Goal: Task Accomplishment & Management: Manage account settings

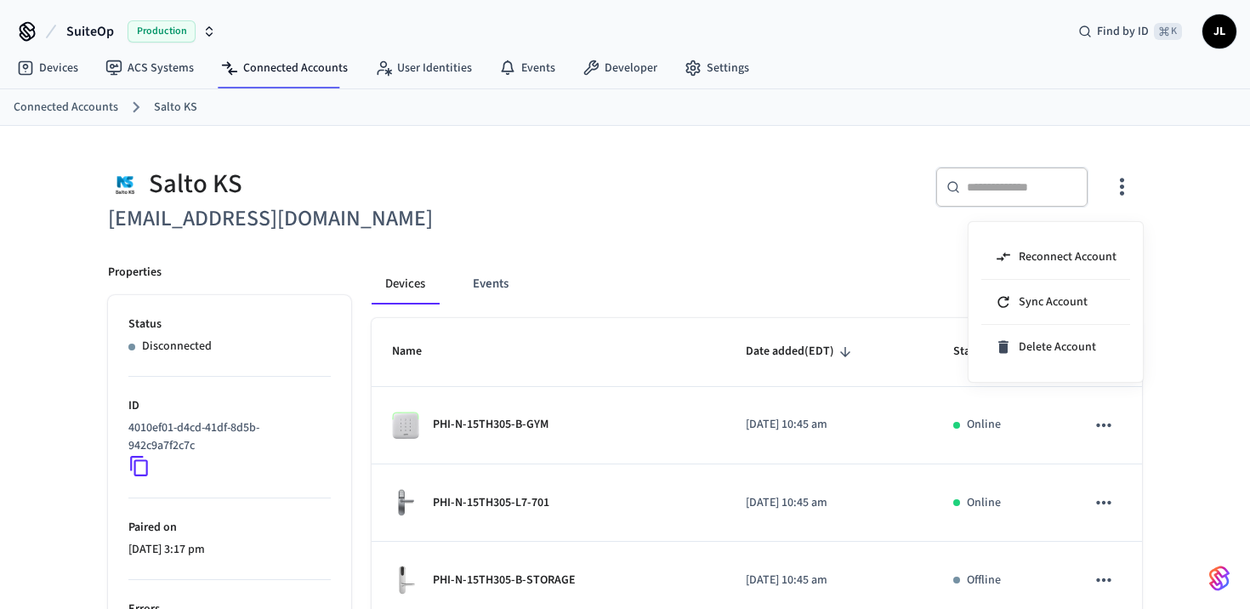
click at [76, 111] on div at bounding box center [625, 304] width 1250 height 609
click at [56, 108] on link "Connected Accounts" at bounding box center [66, 108] width 105 height 18
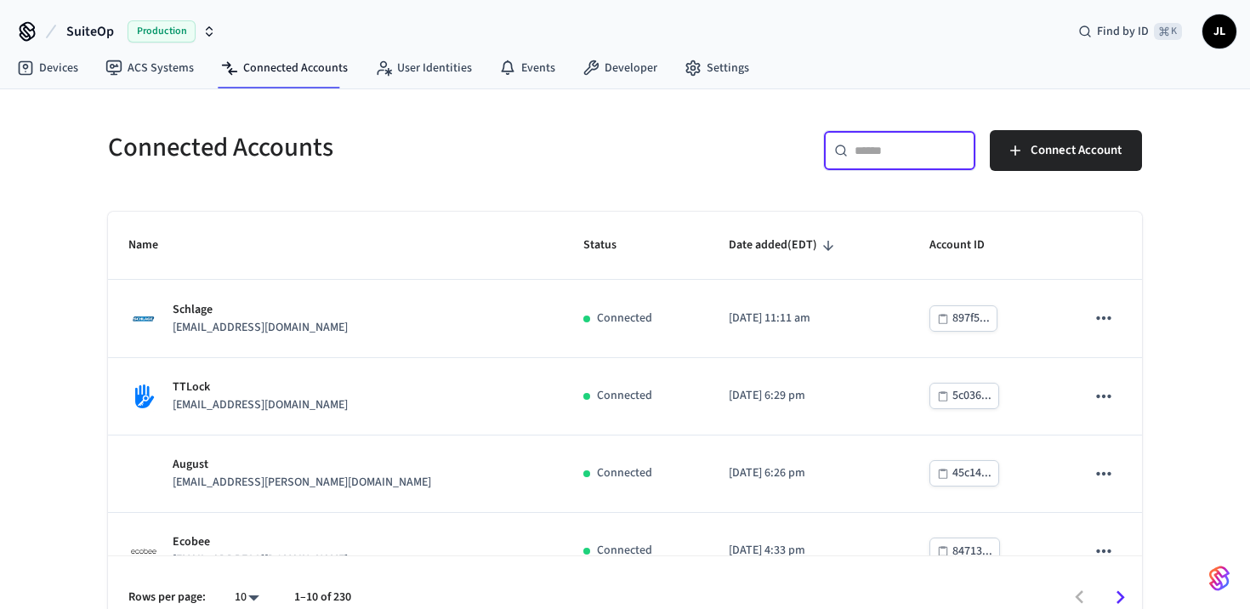
click at [907, 148] on input "text" at bounding box center [910, 150] width 111 height 17
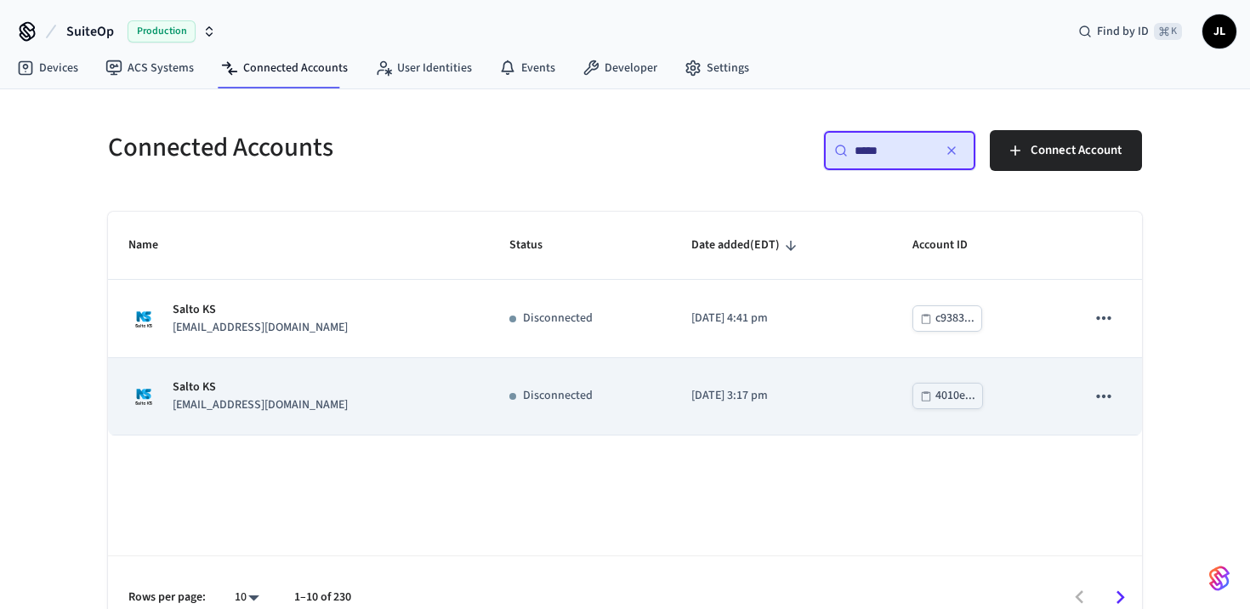
type input "*****"
click at [342, 387] on div "Salto KS [EMAIL_ADDRESS][DOMAIN_NAME]" at bounding box center [298, 397] width 340 height 36
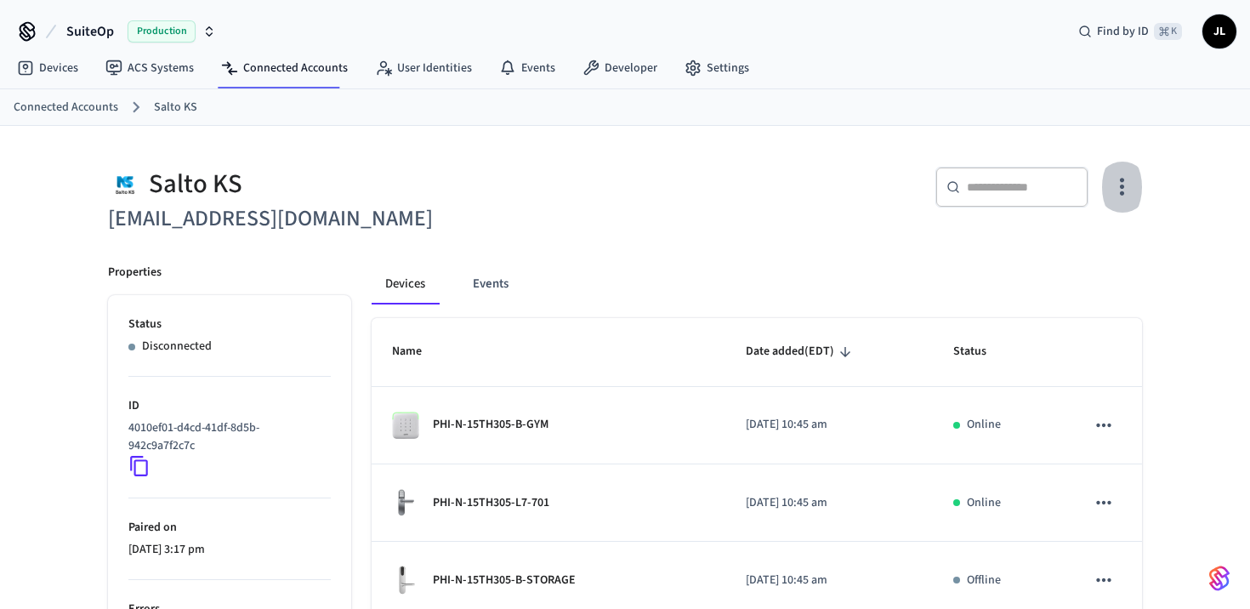
click at [1131, 195] on icon "button" at bounding box center [1122, 187] width 26 height 26
click at [1090, 256] on span "Reconnect Account" at bounding box center [1068, 256] width 98 height 17
click at [606, 240] on div at bounding box center [625, 304] width 1250 height 609
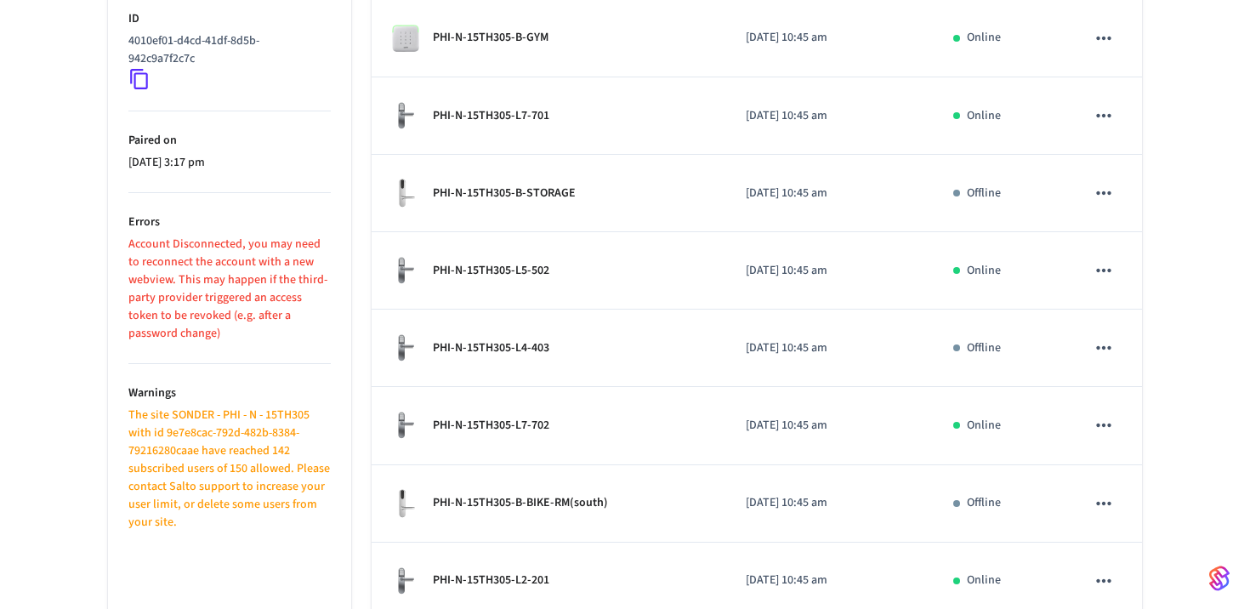
scroll to position [408, 0]
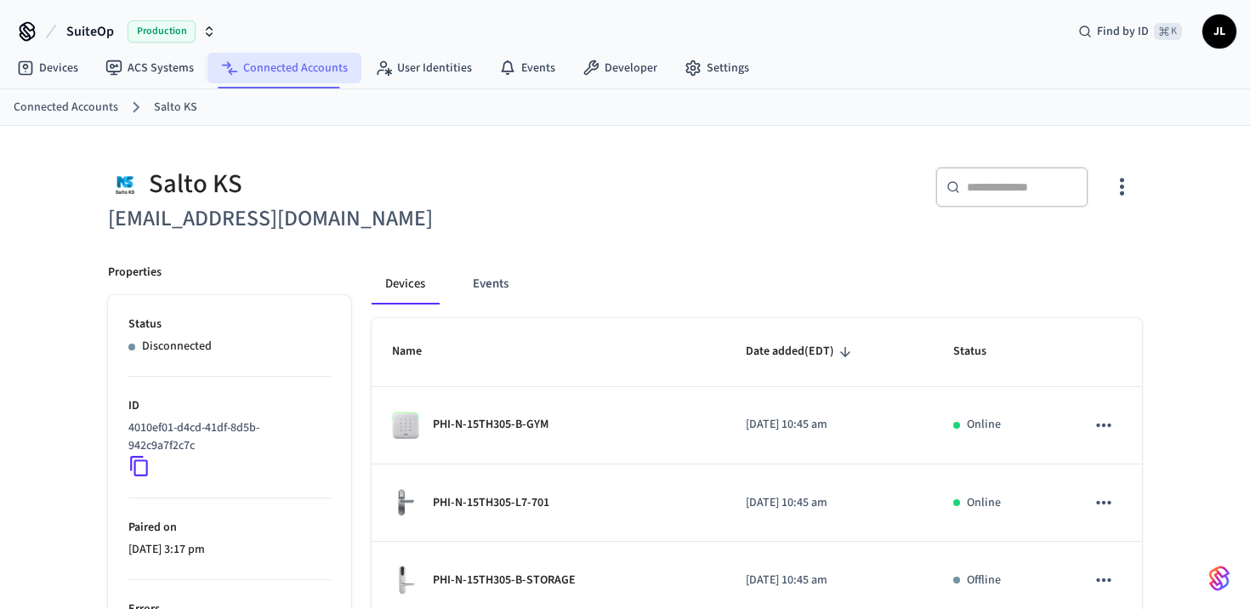
click at [250, 71] on link "Connected Accounts" at bounding box center [285, 68] width 154 height 31
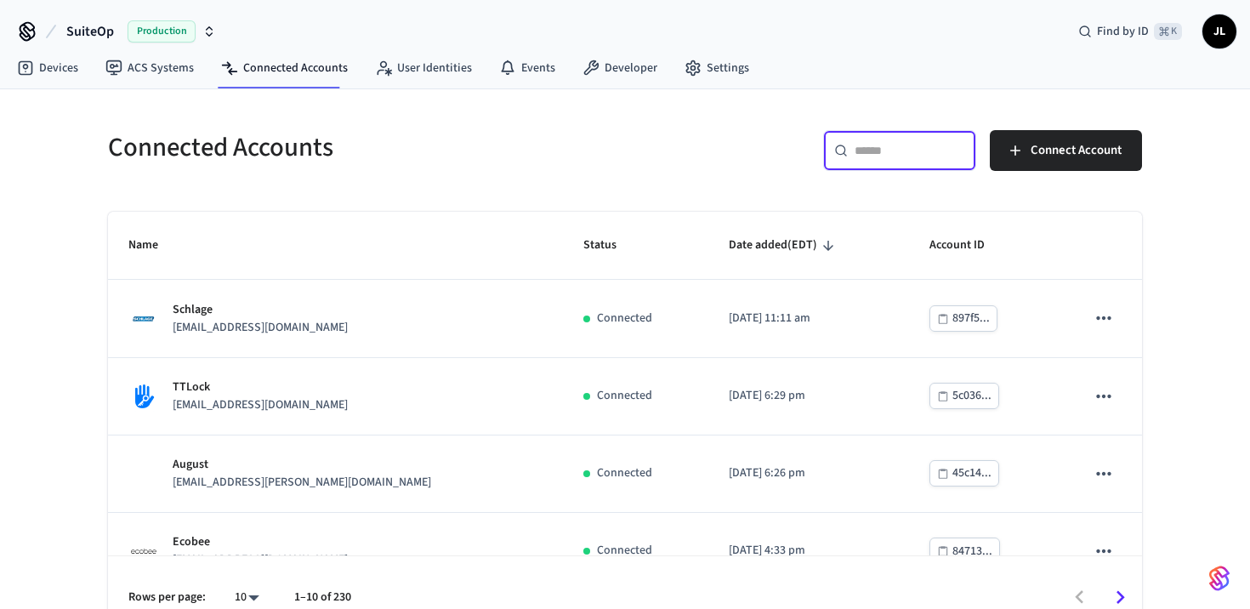
click at [891, 154] on input "text" at bounding box center [910, 150] width 111 height 17
type input "*"
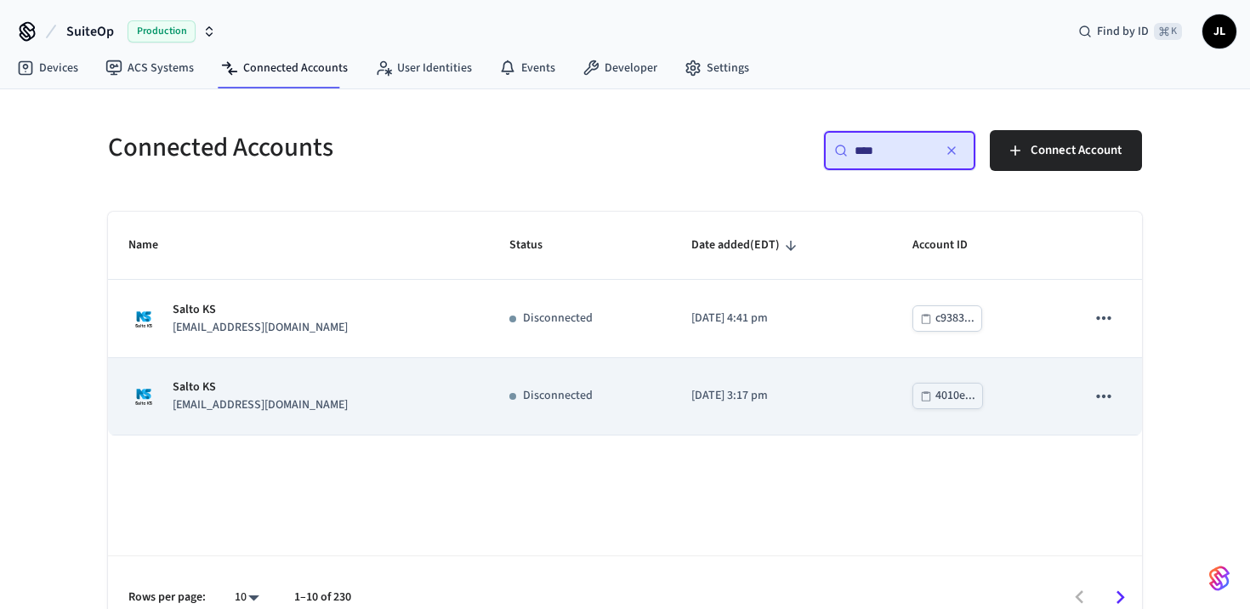
type input "****"
click at [288, 383] on div "Salto KS [EMAIL_ADDRESS][DOMAIN_NAME]" at bounding box center [298, 397] width 340 height 36
